Goal: Navigation & Orientation: Find specific page/section

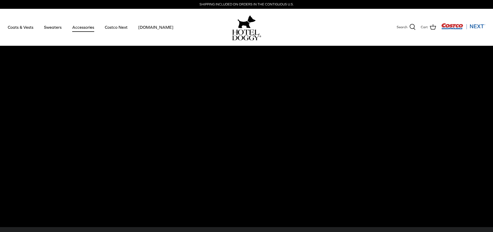
click at [82, 28] on link "Accessories" at bounding box center [83, 27] width 31 height 18
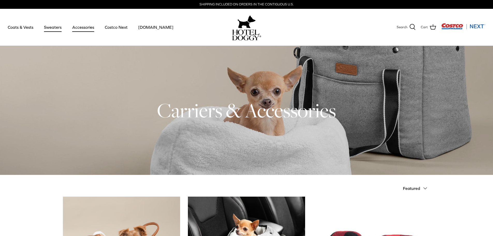
click at [52, 30] on link "Sweaters" at bounding box center [52, 27] width 27 height 18
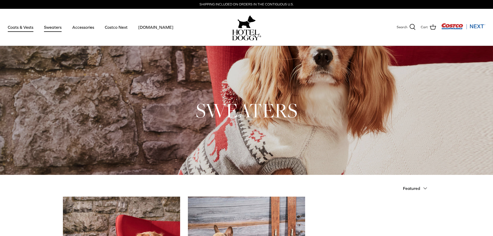
click at [26, 27] on link "Coats & Vests" at bounding box center [20, 27] width 35 height 18
click at [19, 28] on link "Coats & Vests" at bounding box center [20, 27] width 35 height 18
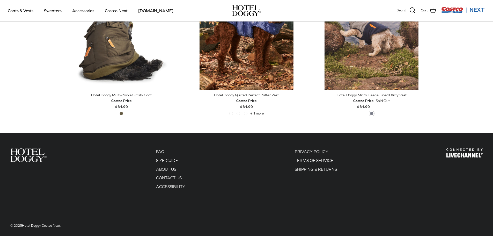
scroll to position [1140, 0]
